Goal: Information Seeking & Learning: Check status

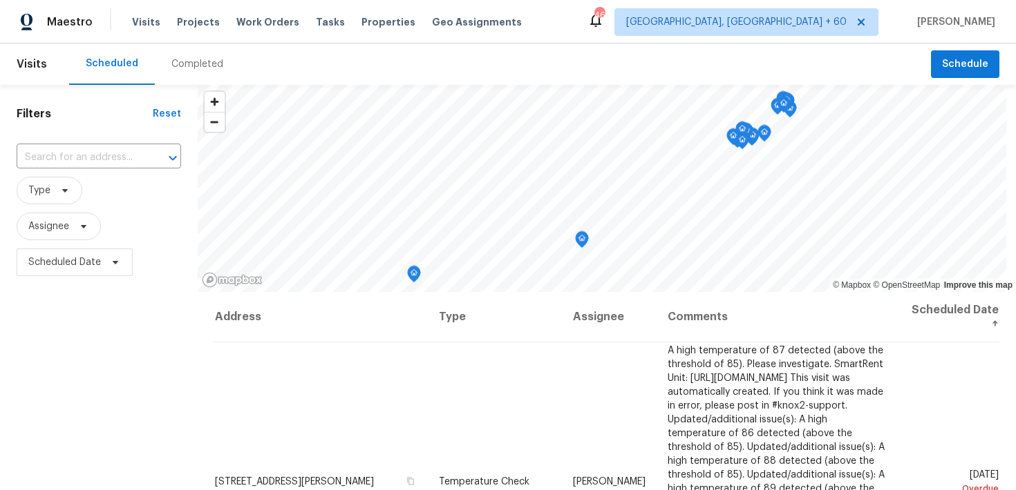
click at [196, 64] on div "Completed" at bounding box center [197, 64] width 52 height 14
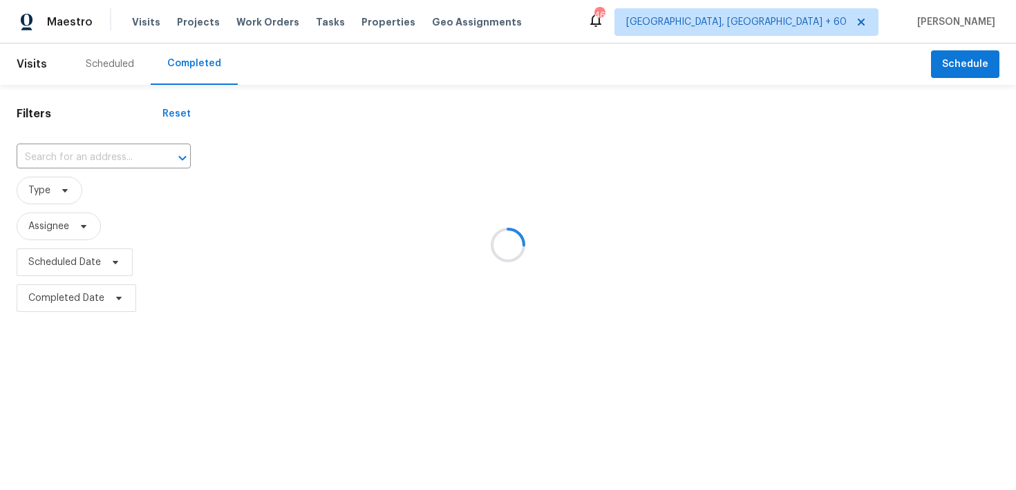
click at [57, 160] on div at bounding box center [508, 245] width 1016 height 490
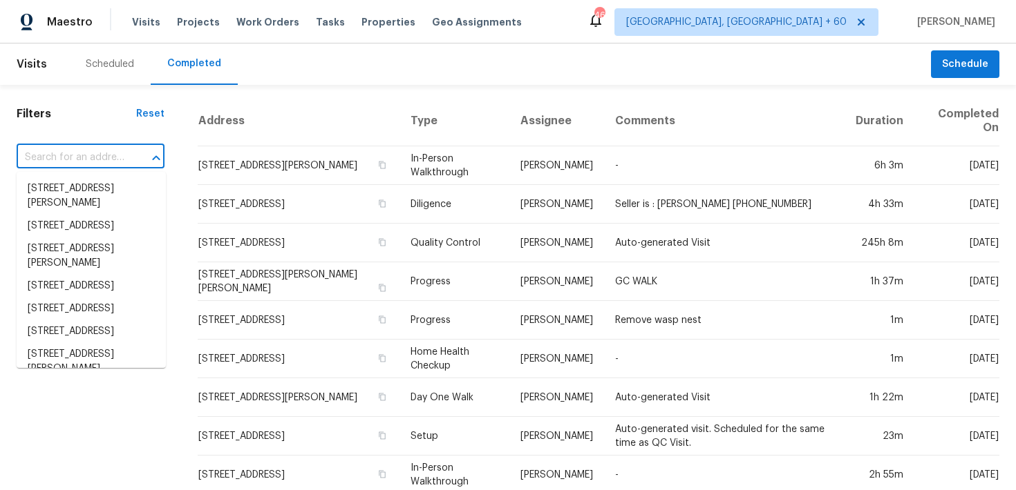
click at [48, 157] on input "text" at bounding box center [71, 157] width 109 height 21
paste input "[STREET_ADDRESS][PERSON_NAME]"
type input "[STREET_ADDRESS][PERSON_NAME]"
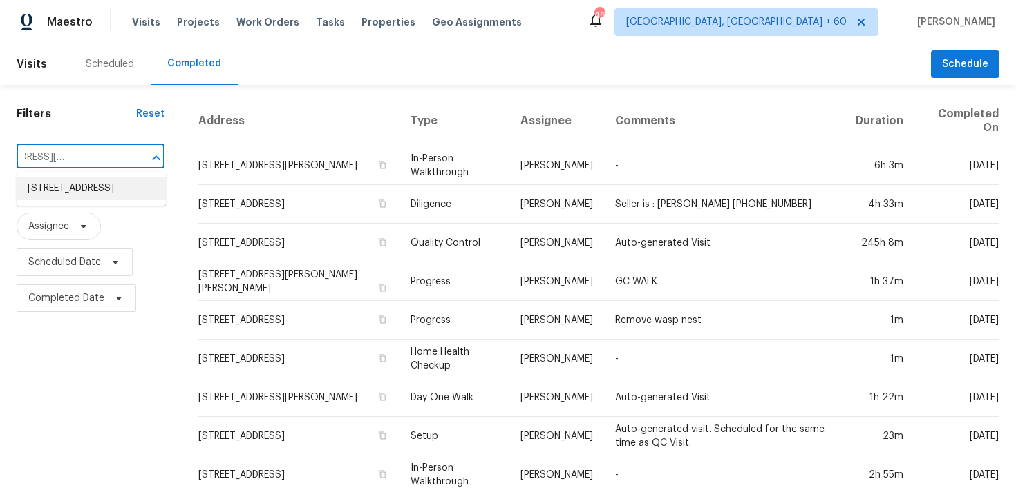
click at [64, 191] on li "[STREET_ADDRESS]" at bounding box center [91, 189] width 149 height 23
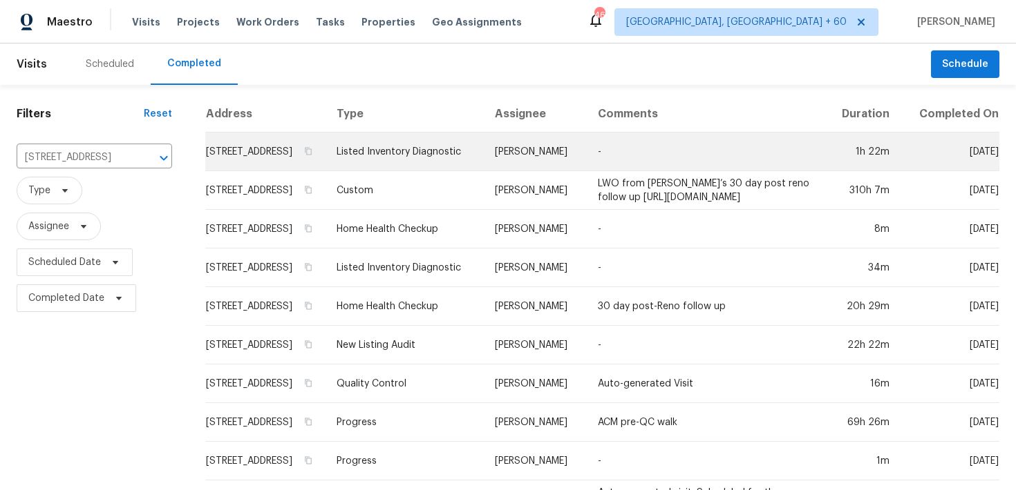
click at [332, 168] on td "Listed Inventory Diagnostic" at bounding box center [404, 152] width 159 height 39
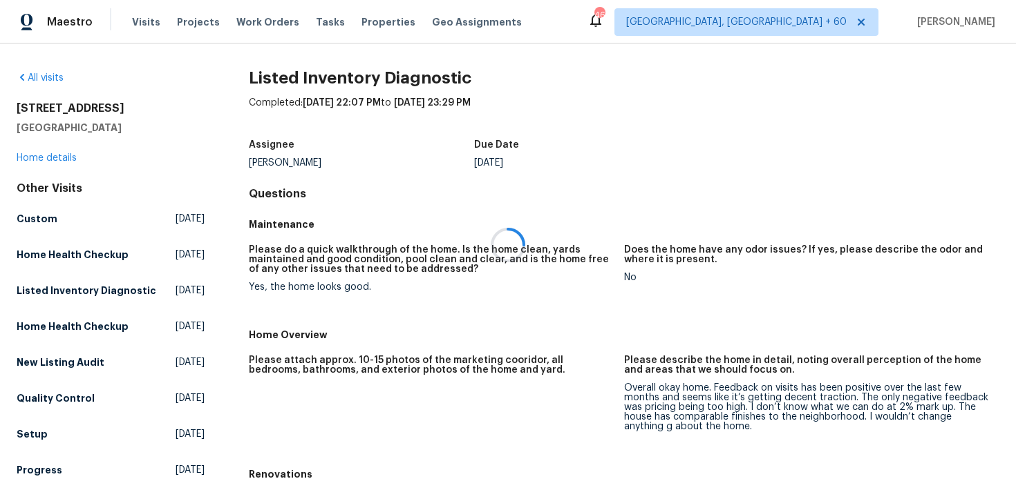
click at [40, 160] on div at bounding box center [508, 245] width 1016 height 490
click at [39, 158] on div at bounding box center [508, 245] width 1016 height 490
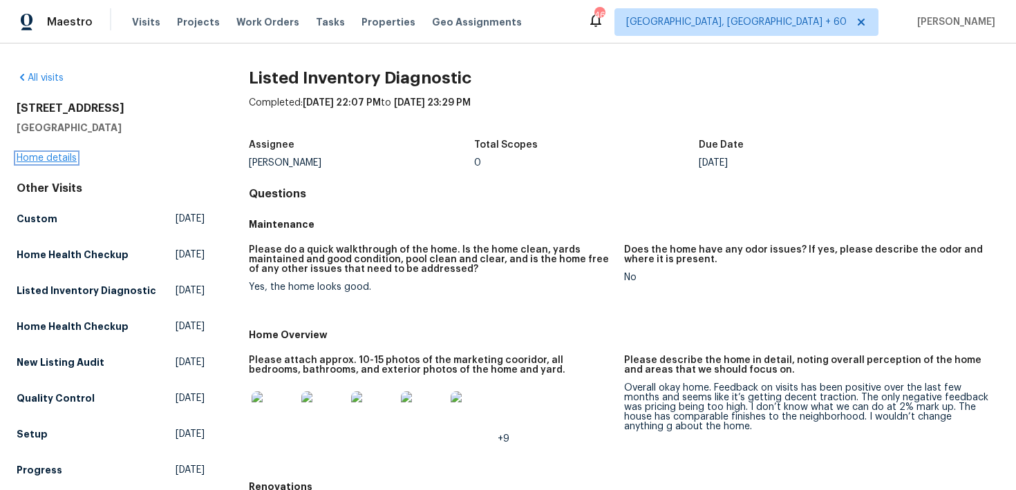
click at [36, 153] on link "Home details" at bounding box center [47, 158] width 60 height 10
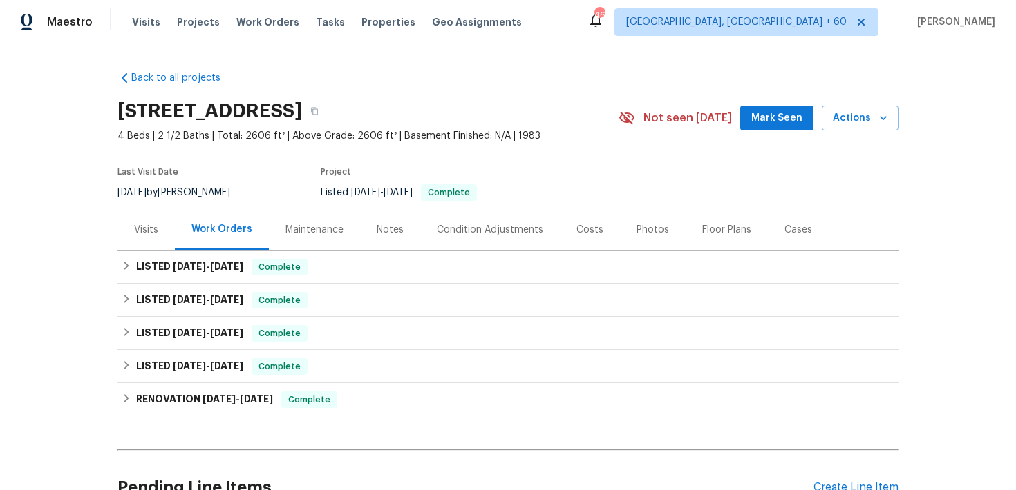
scroll to position [70, 0]
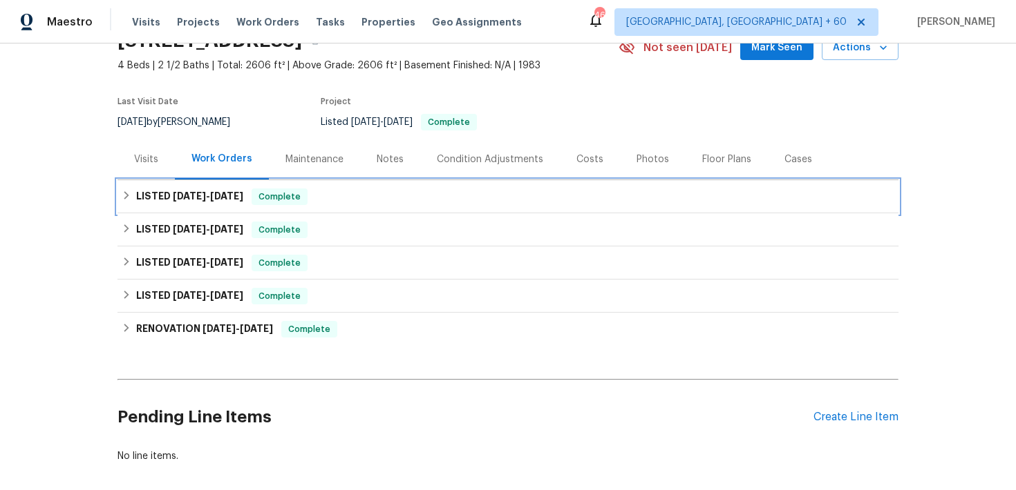
click at [305, 205] on div "LISTED [DATE] - [DATE] Complete" at bounding box center [507, 196] width 781 height 33
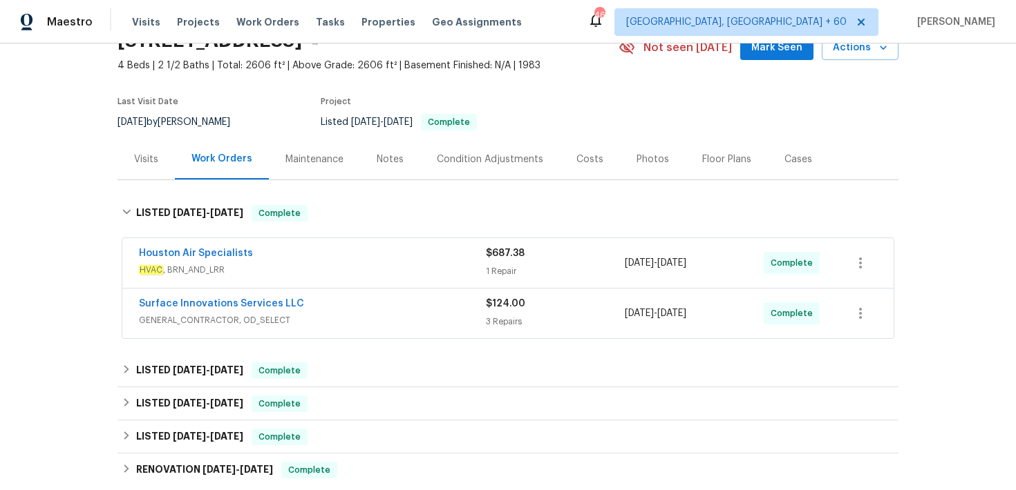
click at [483, 262] on div "Houston Air Specialists" at bounding box center [312, 255] width 347 height 17
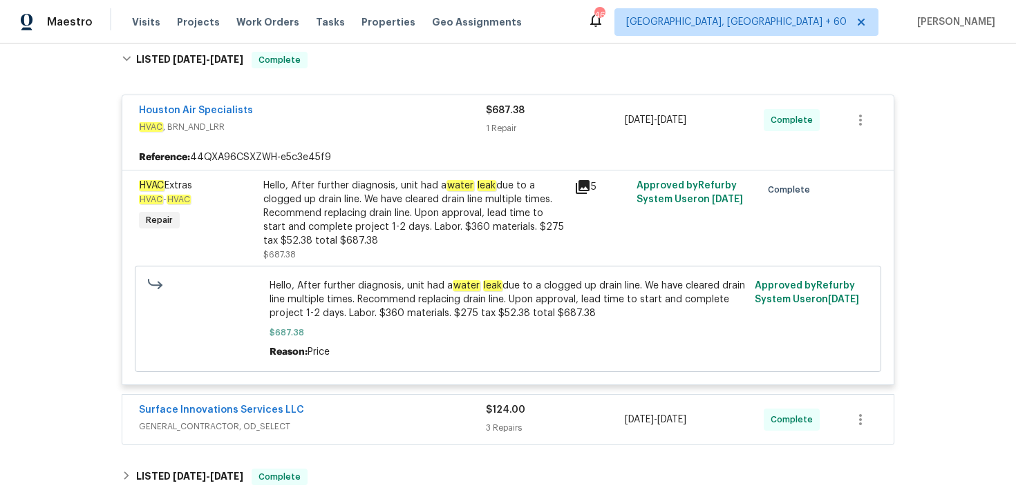
scroll to position [276, 0]
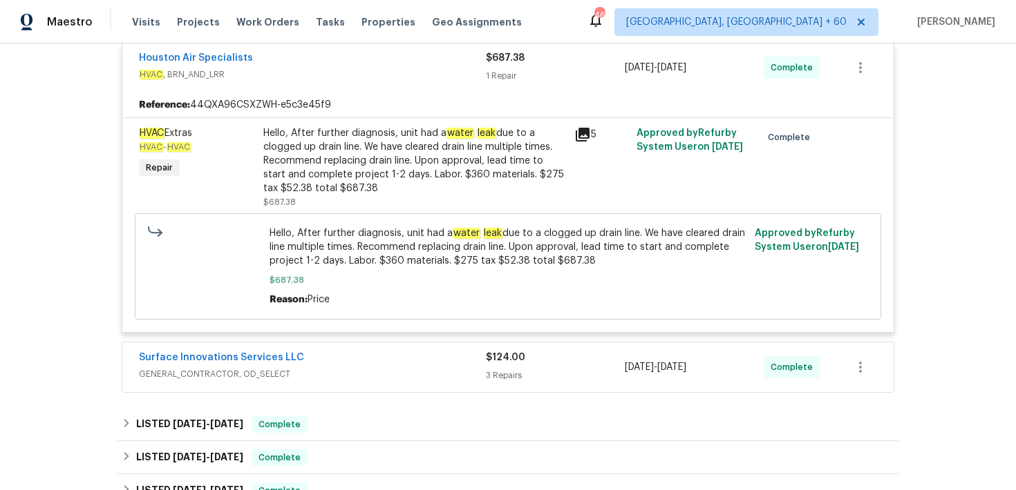
click at [497, 372] on div "3 Repairs" at bounding box center [555, 376] width 139 height 14
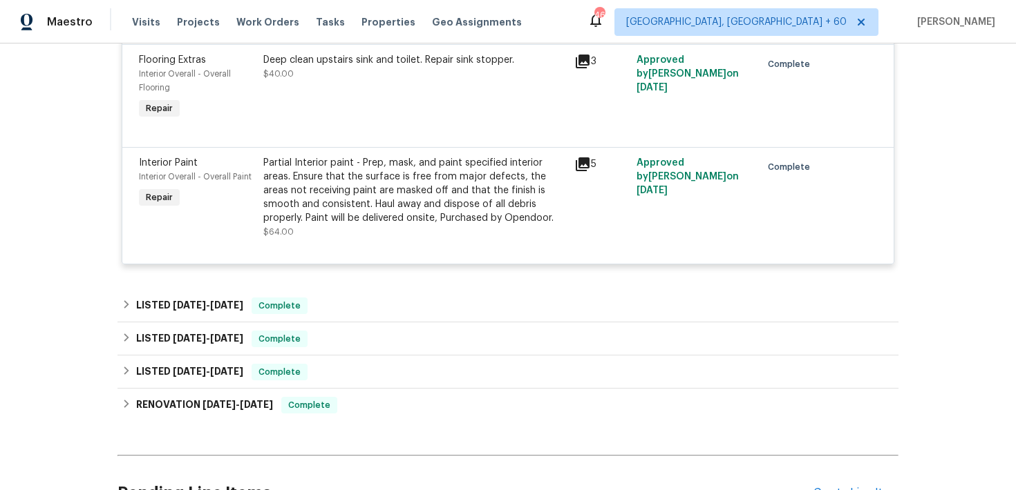
scroll to position [855, 0]
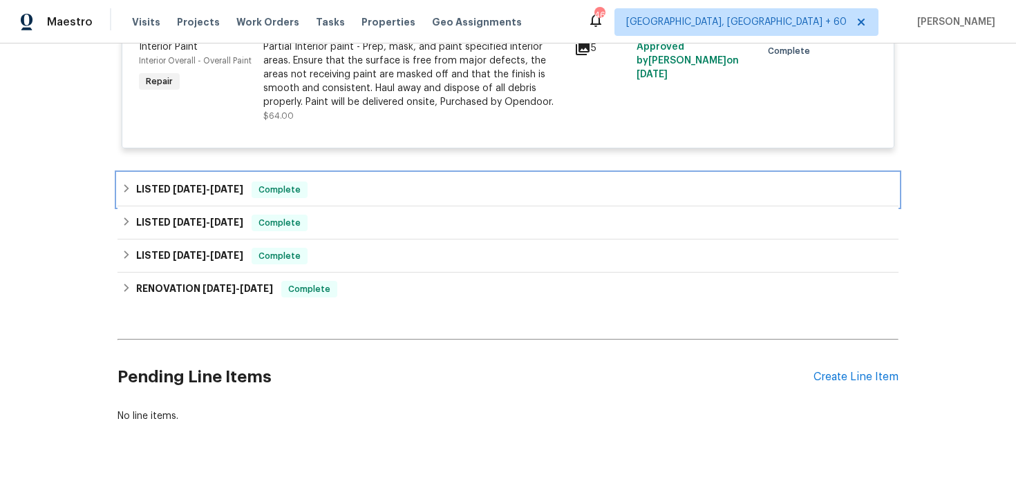
click at [327, 202] on div "LISTED [DATE] - [DATE] Complete" at bounding box center [507, 189] width 781 height 33
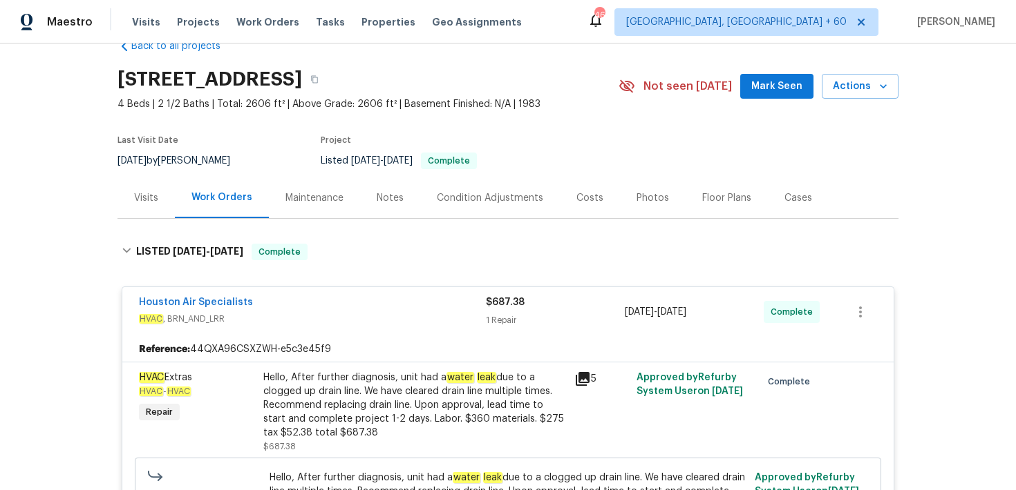
scroll to position [0, 0]
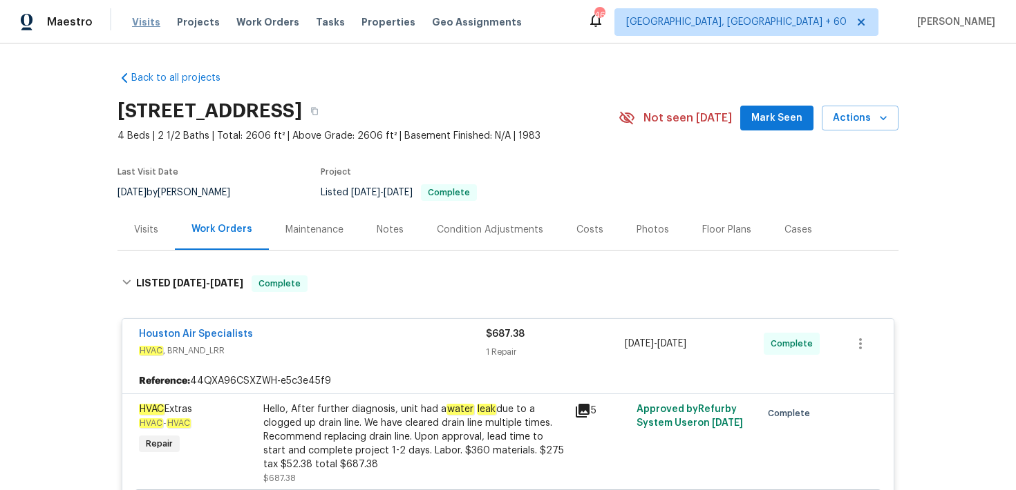
click at [149, 24] on span "Visits" at bounding box center [146, 22] width 28 height 14
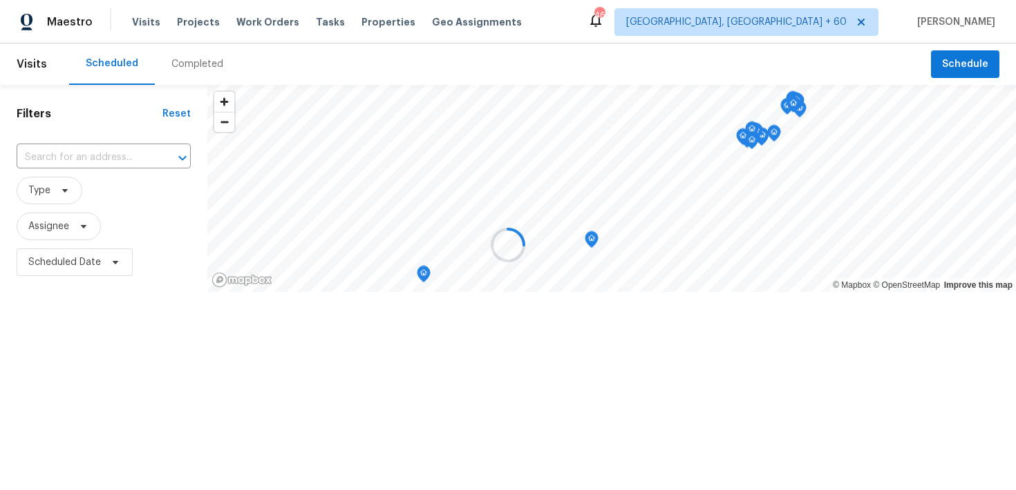
click at [207, 64] on div at bounding box center [508, 245] width 1016 height 490
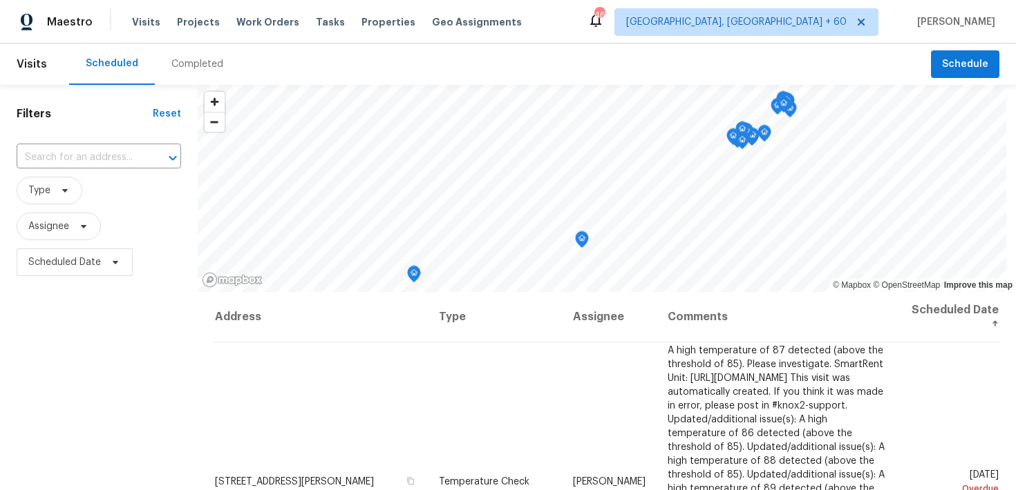
click at [196, 66] on div "Completed" at bounding box center [197, 64] width 52 height 14
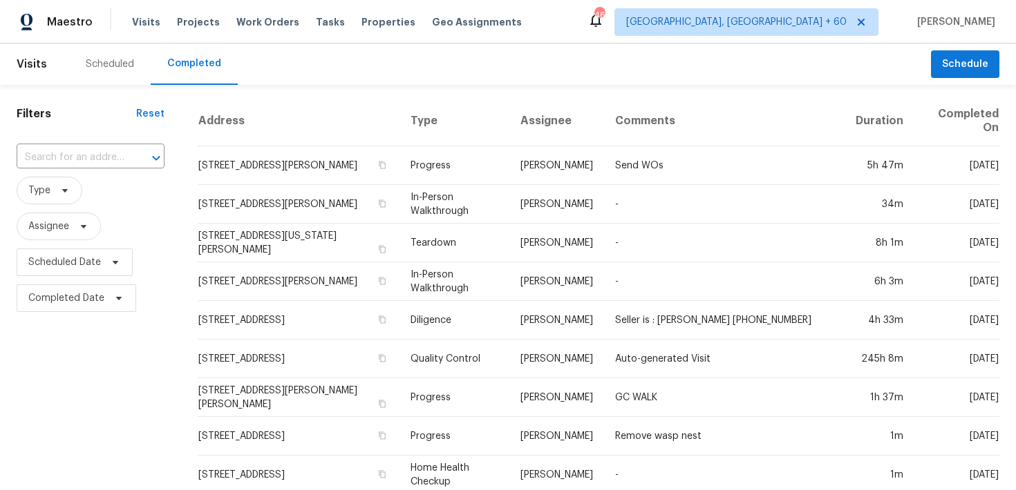
click at [82, 155] on input "text" at bounding box center [71, 157] width 109 height 21
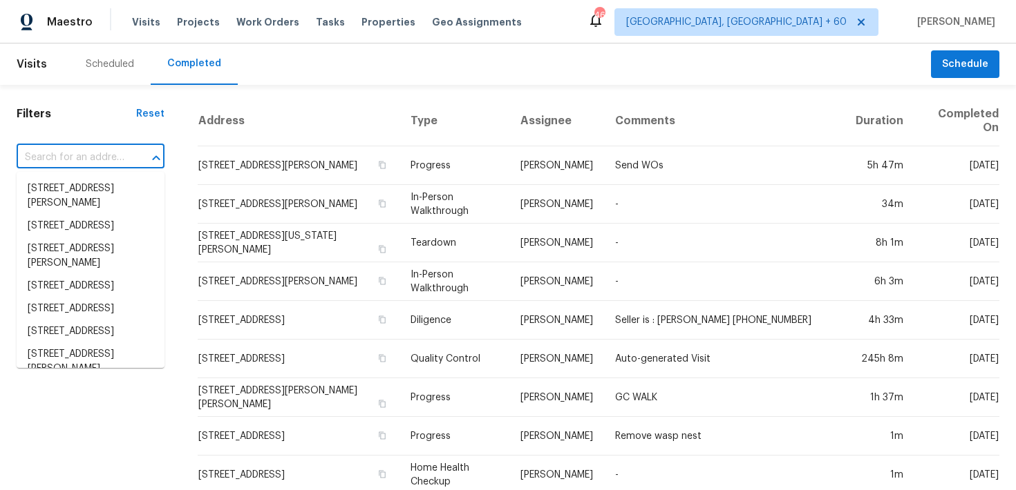
paste input "[STREET_ADDRESS]"
type input "[STREET_ADDRESS]"
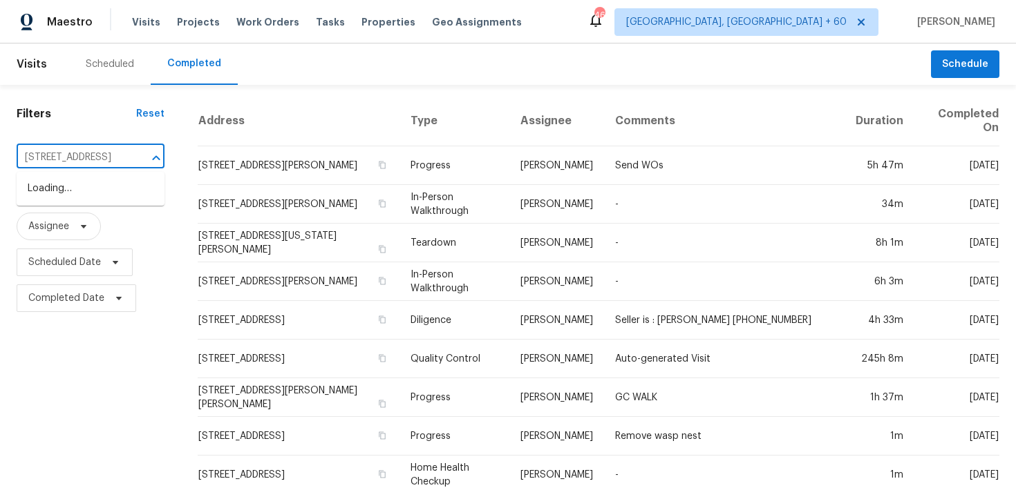
scroll to position [0, 72]
click at [50, 194] on li "[STREET_ADDRESS]" at bounding box center [91, 189] width 148 height 23
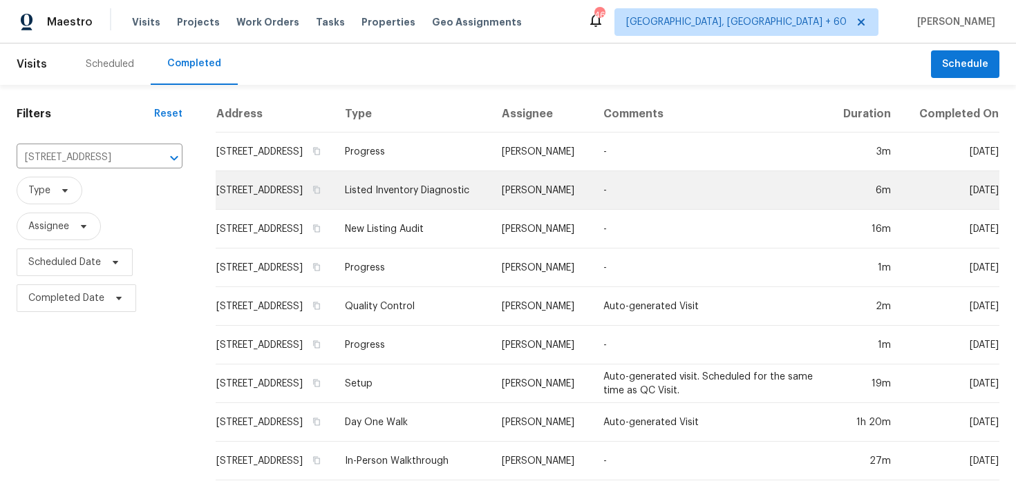
click at [439, 200] on td "Listed Inventory Diagnostic" at bounding box center [412, 190] width 157 height 39
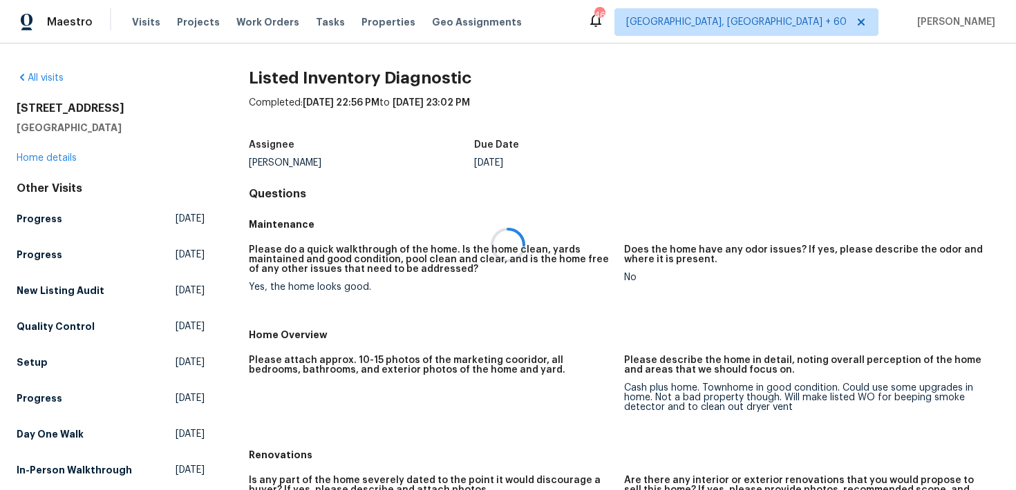
click at [40, 155] on div at bounding box center [508, 245] width 1016 height 490
click at [39, 158] on div at bounding box center [508, 245] width 1016 height 490
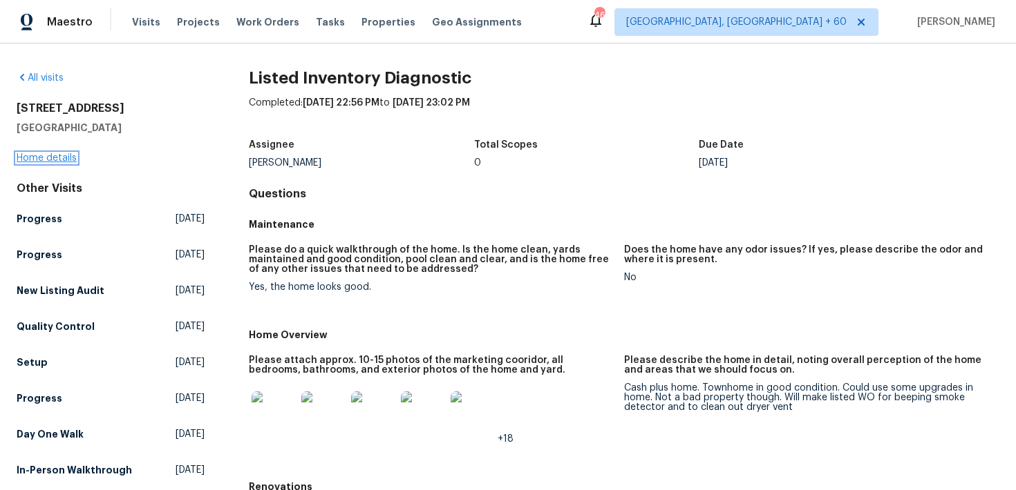
click at [28, 157] on link "Home details" at bounding box center [47, 158] width 60 height 10
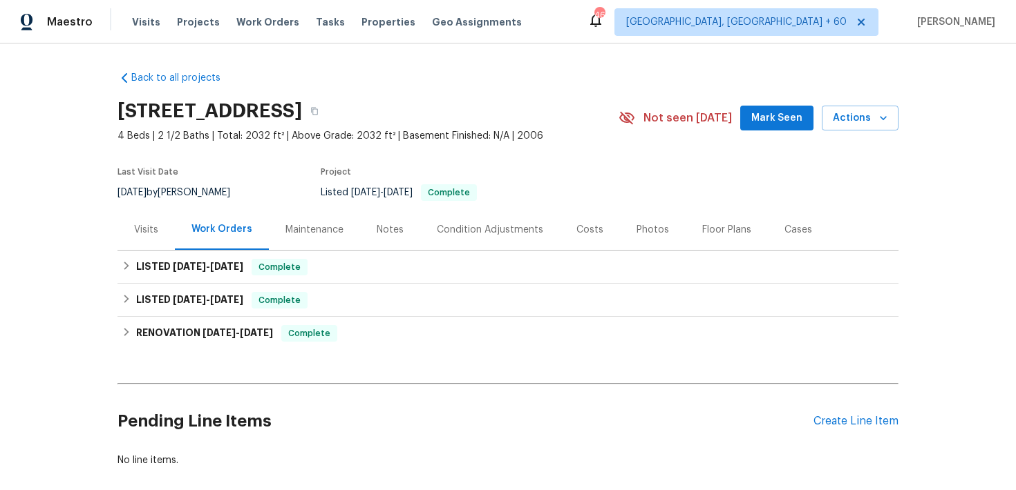
scroll to position [10, 0]
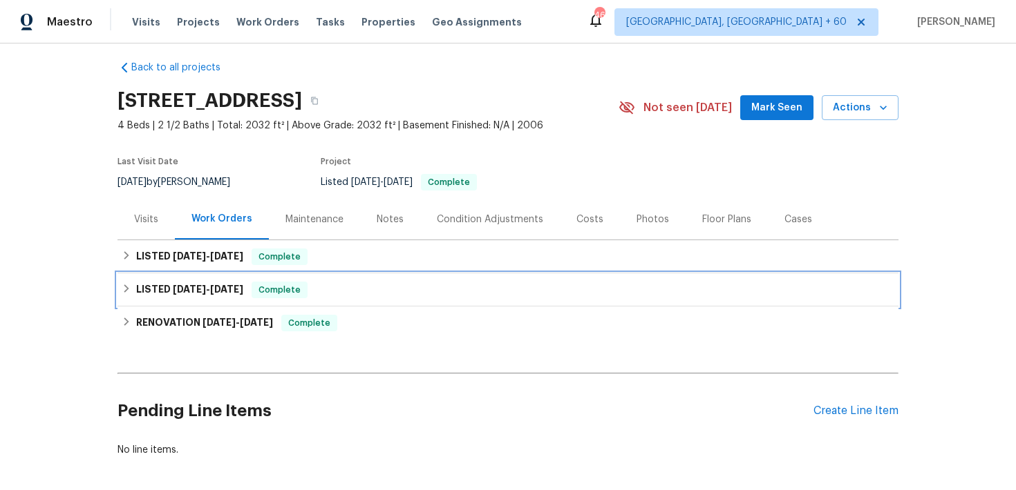
click at [283, 278] on div "LISTED [DATE] - [DATE] Complete" at bounding box center [507, 290] width 781 height 33
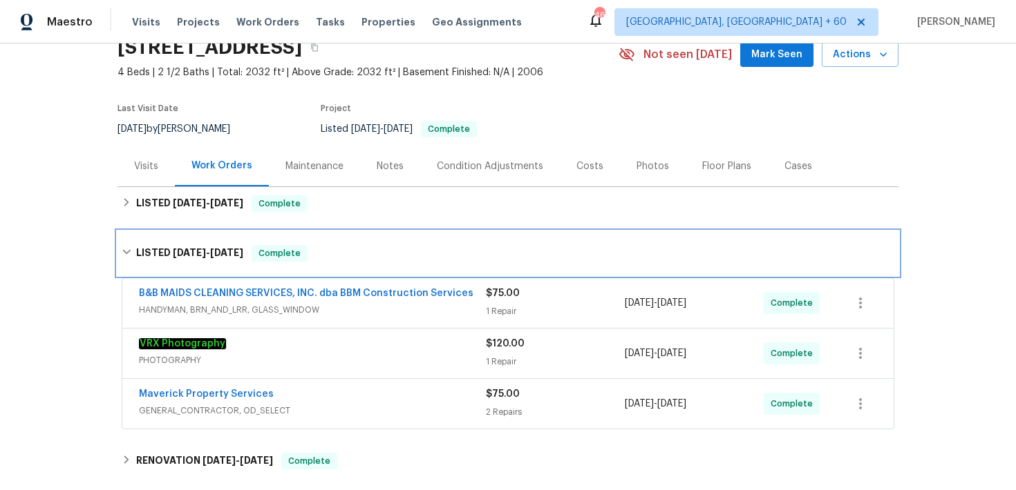
scroll to position [93, 0]
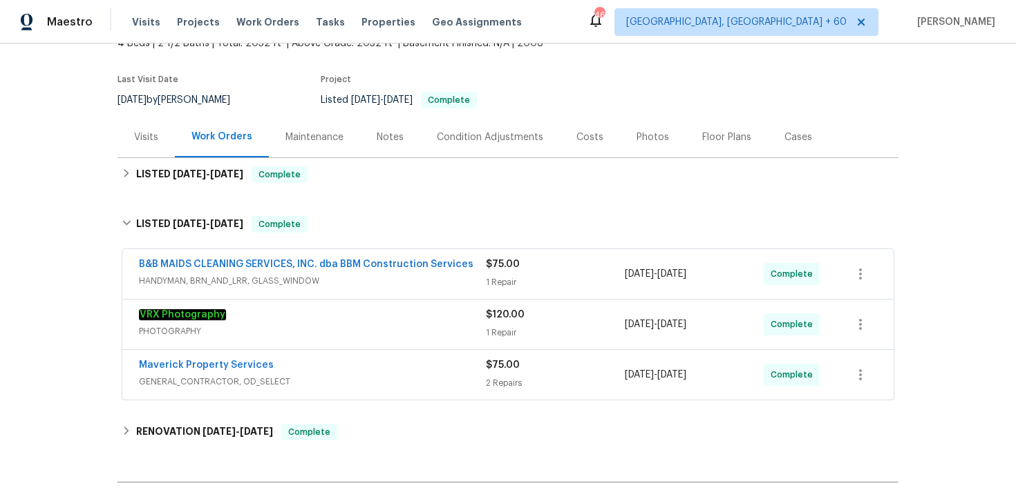
click at [510, 372] on div "$75.00 2 Repairs" at bounding box center [555, 375] width 139 height 33
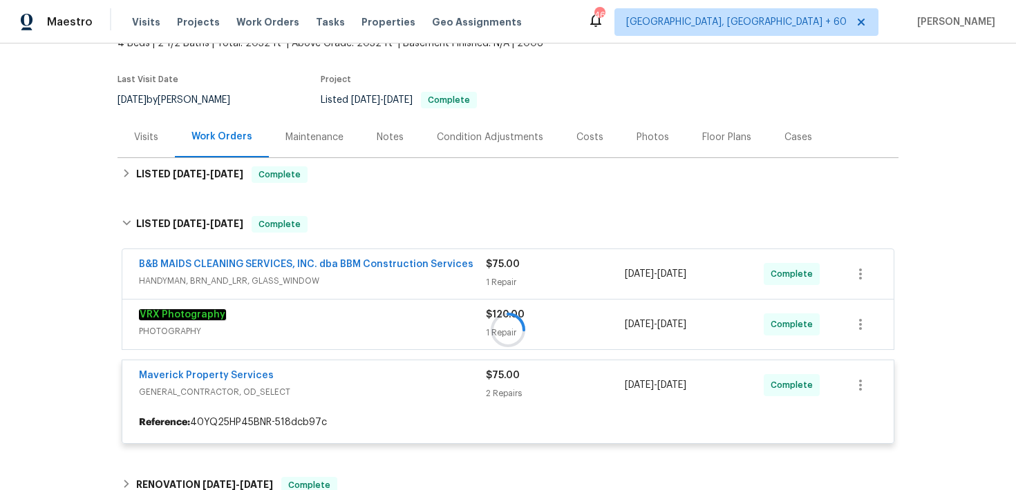
click at [506, 275] on div at bounding box center [507, 330] width 781 height 256
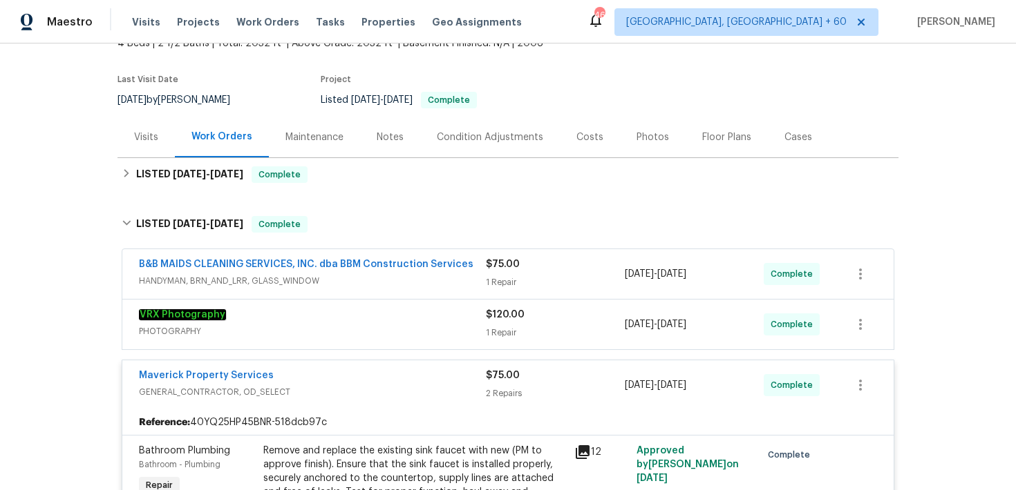
click at [501, 280] on div "1 Repair" at bounding box center [555, 283] width 139 height 14
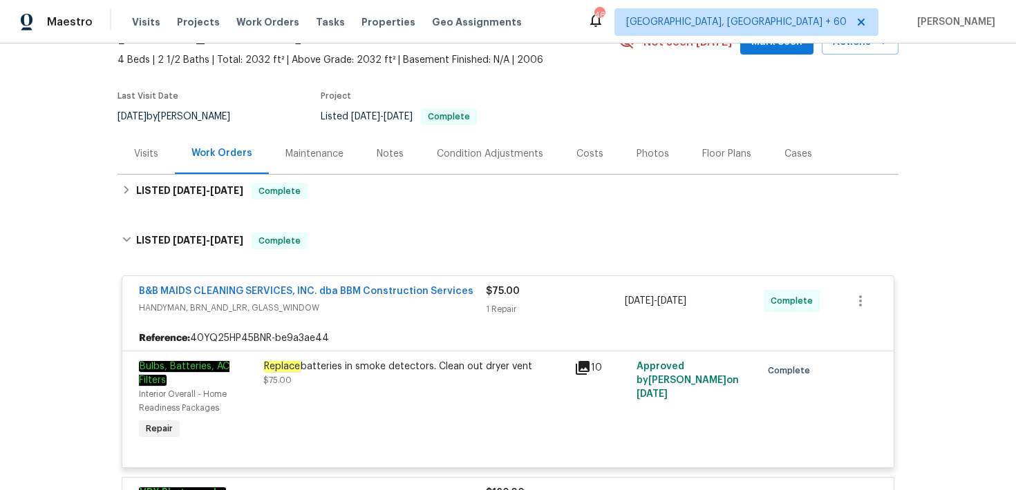
scroll to position [71, 0]
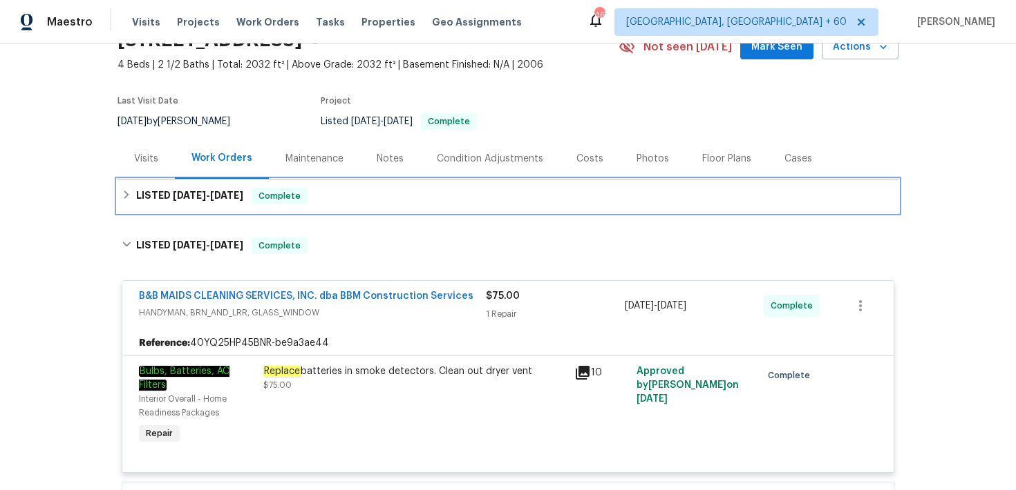
click at [339, 209] on div "LISTED [DATE] - [DATE] Complete" at bounding box center [507, 196] width 781 height 33
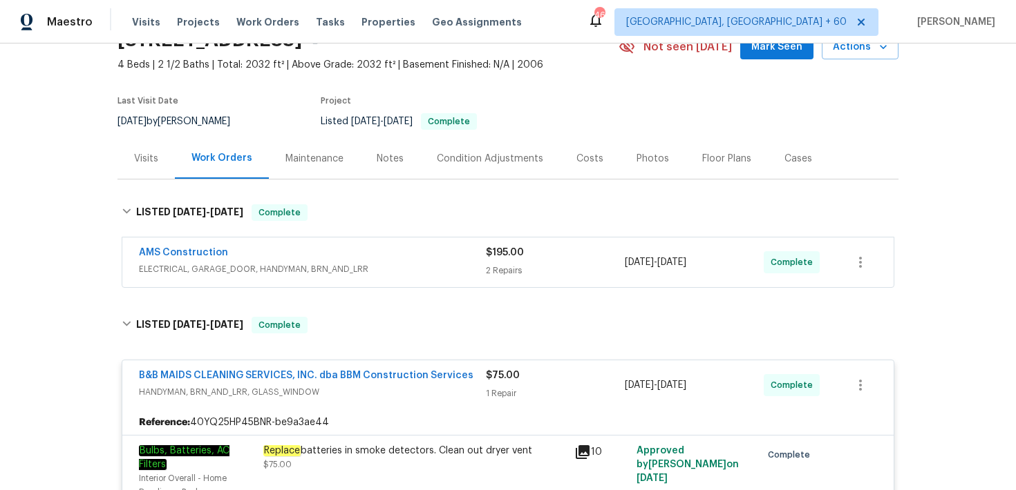
click at [513, 269] on div "2 Repairs" at bounding box center [555, 271] width 139 height 14
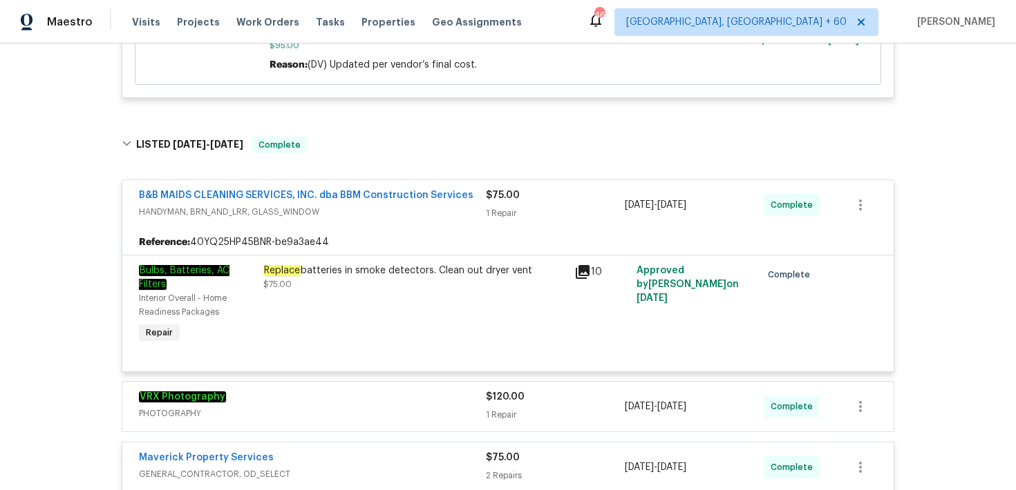
scroll to position [0, 0]
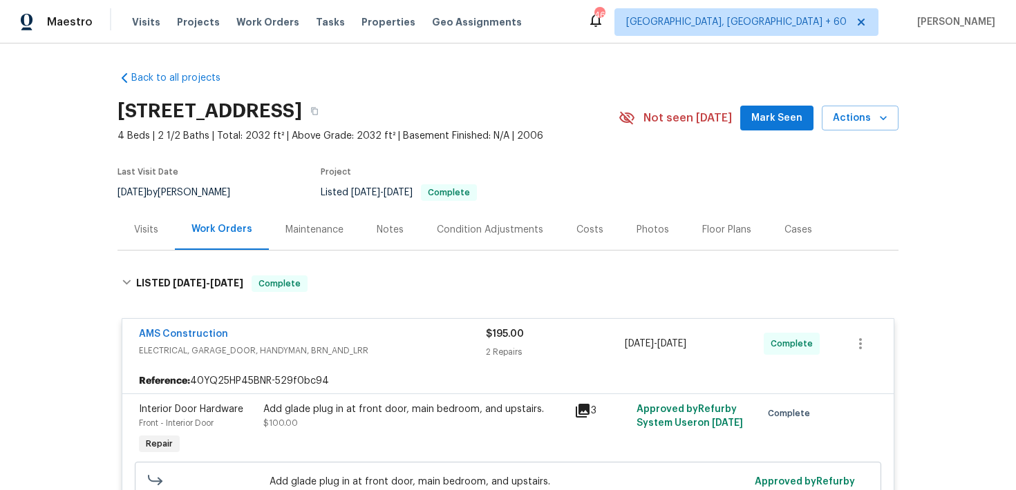
click at [492, 125] on div "[STREET_ADDRESS]" at bounding box center [367, 111] width 501 height 36
click at [318, 108] on icon "button" at bounding box center [314, 111] width 8 height 8
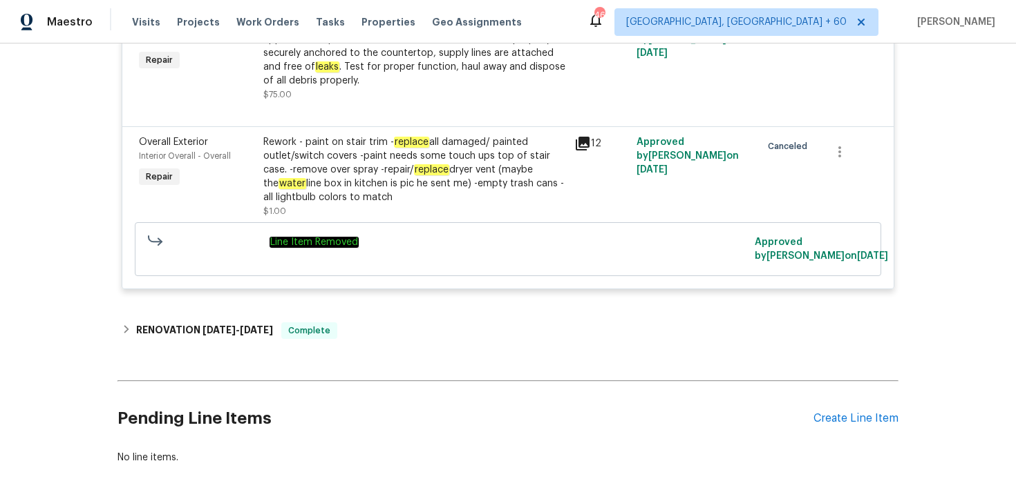
scroll to position [1268, 0]
